Goal: Entertainment & Leisure: Consume media (video, audio)

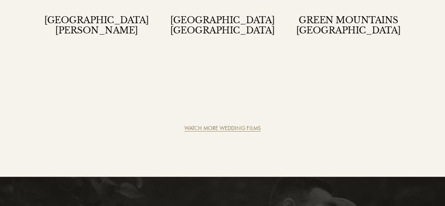
scroll to position [1743, 0]
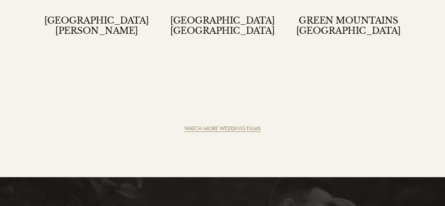
click at [200, 125] on link "WATCH MORE WEDDING FILMS" at bounding box center [222, 128] width 76 height 7
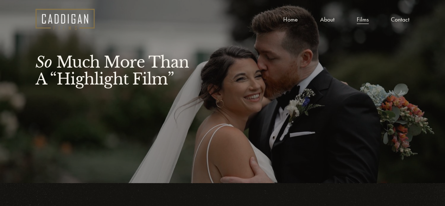
scroll to position [226, 0]
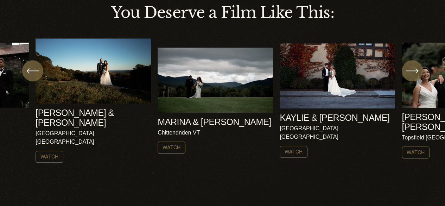
click at [408, 77] on icon "\a \a \a Next\a \a" at bounding box center [412, 70] width 13 height 13
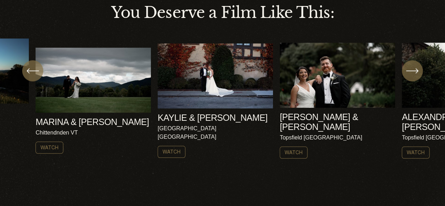
click at [408, 77] on icon "\a \a \a Next\a \a" at bounding box center [412, 70] width 13 height 13
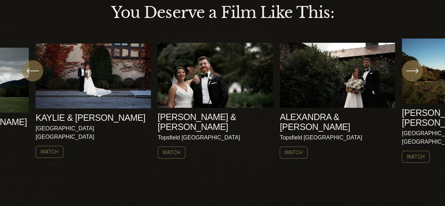
click at [408, 77] on icon "\a \a \a Next\a \a" at bounding box center [412, 70] width 13 height 13
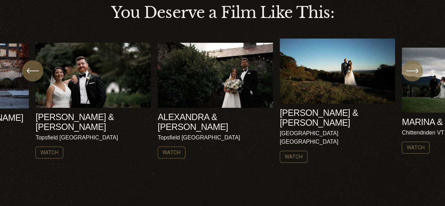
click at [412, 76] on icon "\a \a \a Next\a \a" at bounding box center [412, 70] width 13 height 13
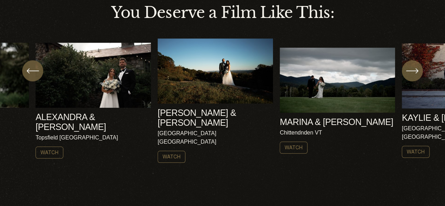
click at [412, 76] on icon "\a \a \a Next\a \a" at bounding box center [412, 70] width 13 height 13
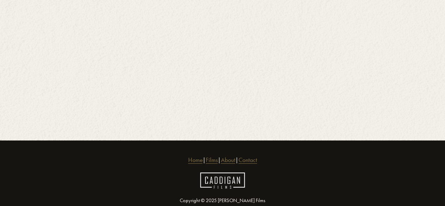
scroll to position [995, 0]
click at [206, 155] on link "Films" at bounding box center [212, 159] width 12 height 9
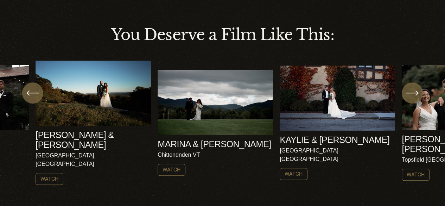
scroll to position [203, 0]
click at [85, 107] on ul "[PERSON_NAME] & [PERSON_NAME] [GEOGRAPHIC_DATA] NH Watch" at bounding box center [223, 123] width 374 height 124
click at [48, 173] on link "Watch" at bounding box center [50, 179] width 28 height 12
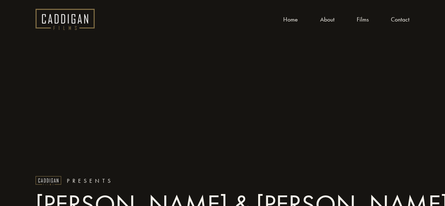
scroll to position [0, 0]
click at [357, 19] on link "Films" at bounding box center [363, 19] width 12 height 11
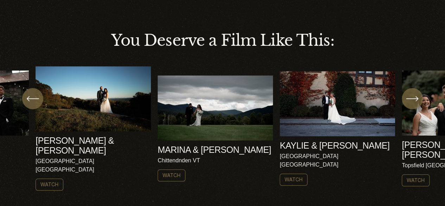
scroll to position [216, 0]
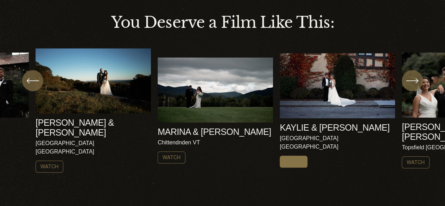
click at [291, 155] on link "Watch" at bounding box center [294, 161] width 28 height 12
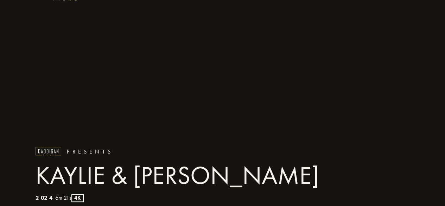
scroll to position [24, 0]
